Goal: Task Accomplishment & Management: Use online tool/utility

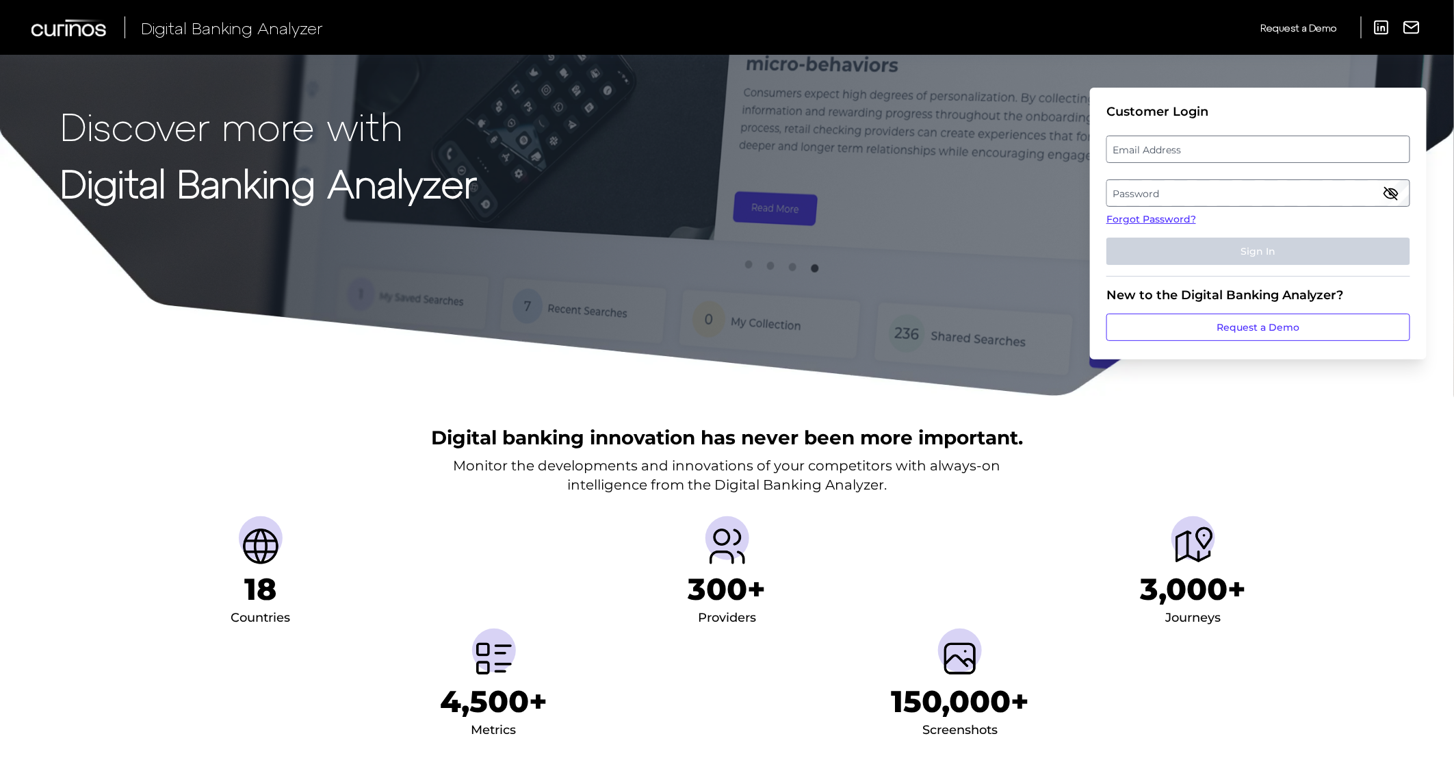
click at [1172, 142] on label "Email Address" at bounding box center [1258, 149] width 302 height 25
click at [1172, 142] on input "email" at bounding box center [1259, 148] width 304 height 27
type input "[PERSON_NAME][EMAIL_ADDRESS][DOMAIN_NAME]"
click at [1139, 194] on label "Password" at bounding box center [1258, 193] width 302 height 25
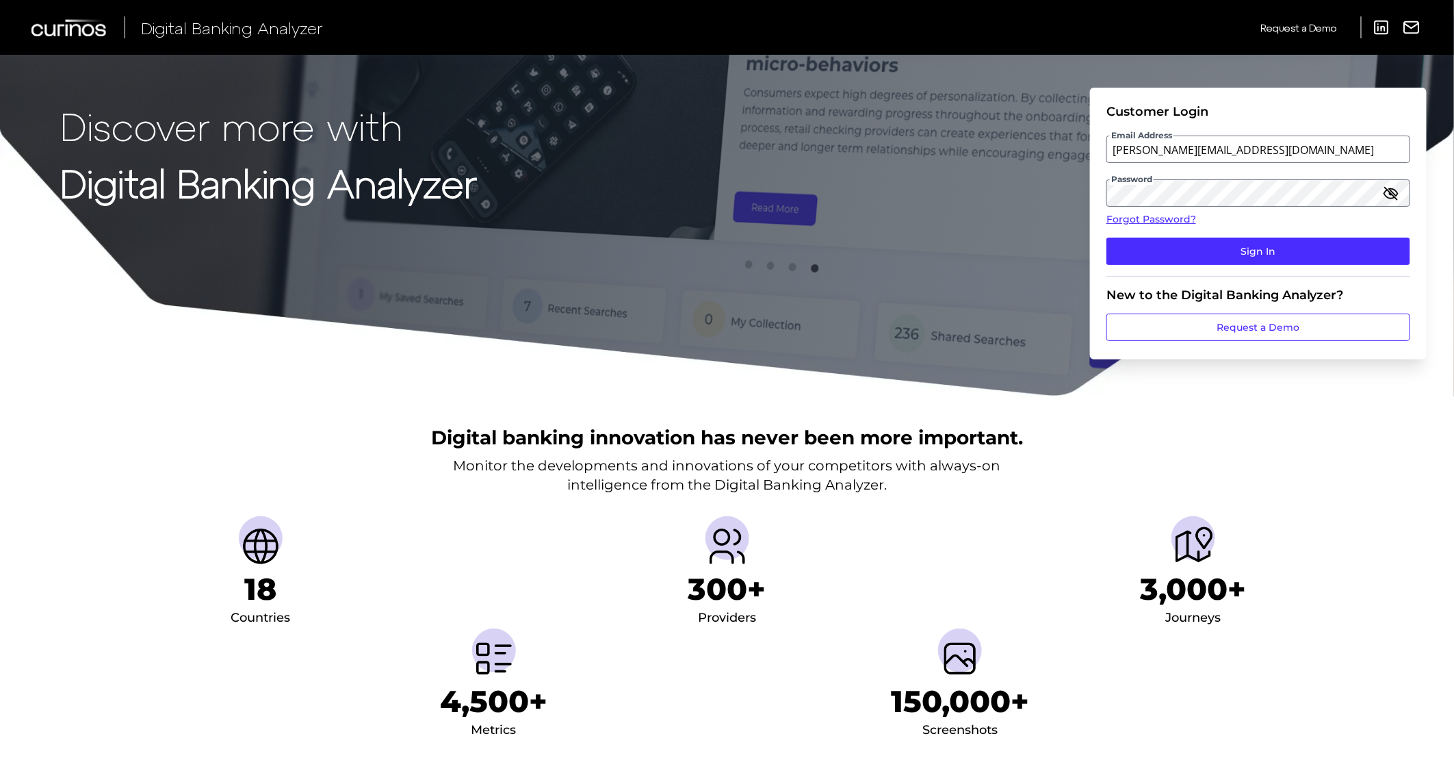
click at [1240, 235] on fieldset "Customer Login Email Address [EMAIL_ADDRESS][DOMAIN_NAME] Password Forgot Passw…" at bounding box center [1259, 190] width 304 height 172
click at [1254, 254] on button "Sign In" at bounding box center [1259, 250] width 304 height 27
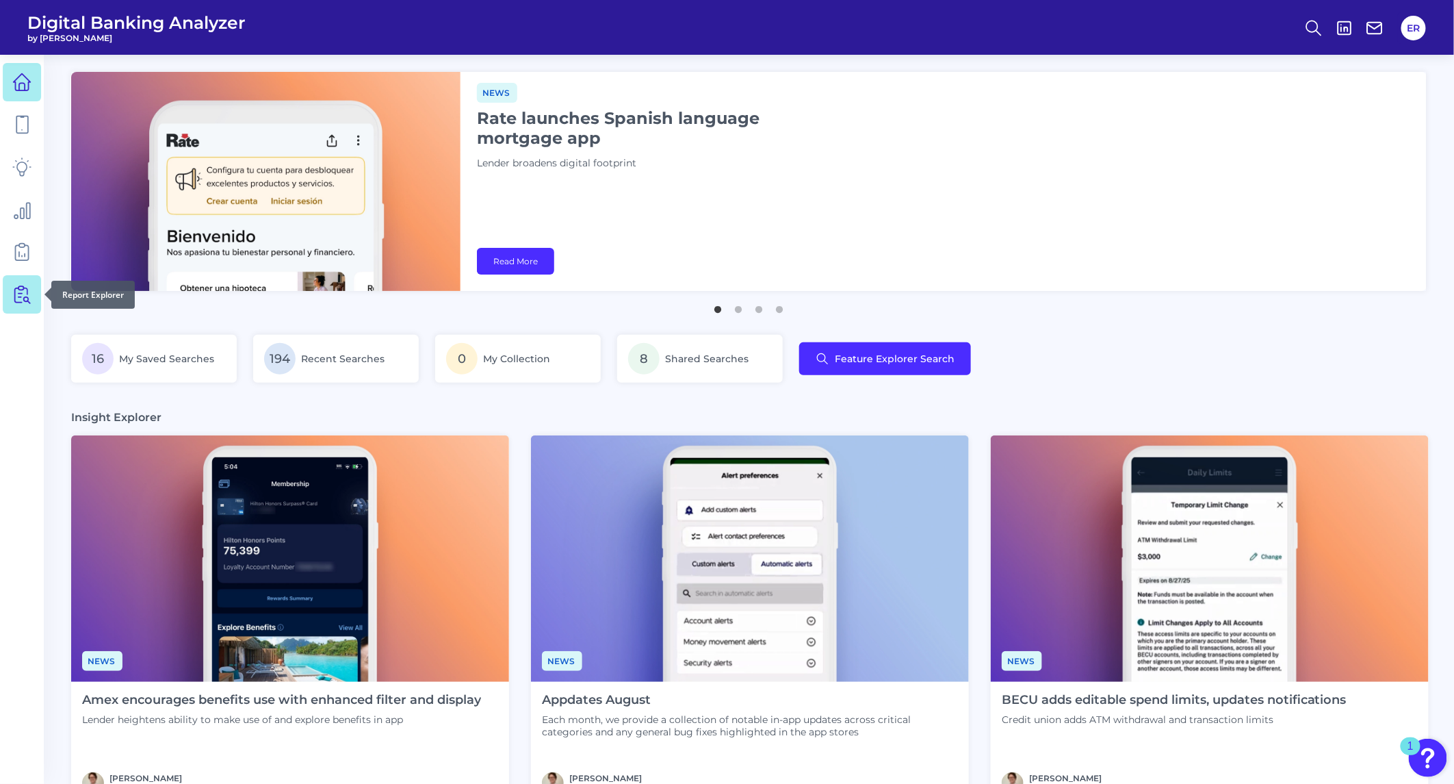
click at [12, 281] on link at bounding box center [22, 294] width 38 height 38
